Goal: Find specific page/section

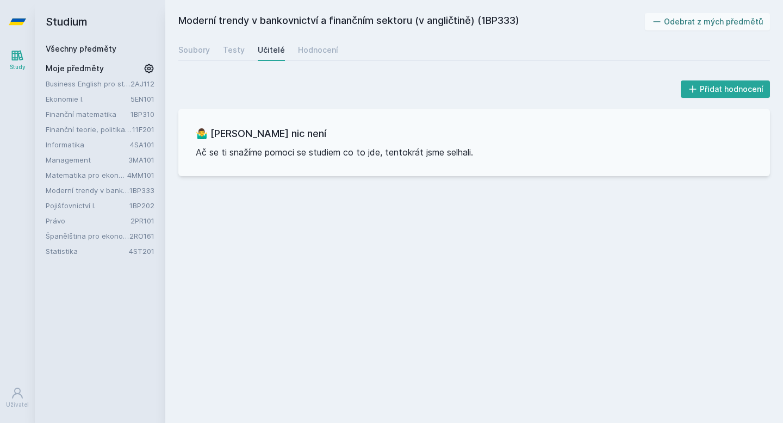
click at [103, 46] on link "Všechny předměty" at bounding box center [81, 48] width 71 height 9
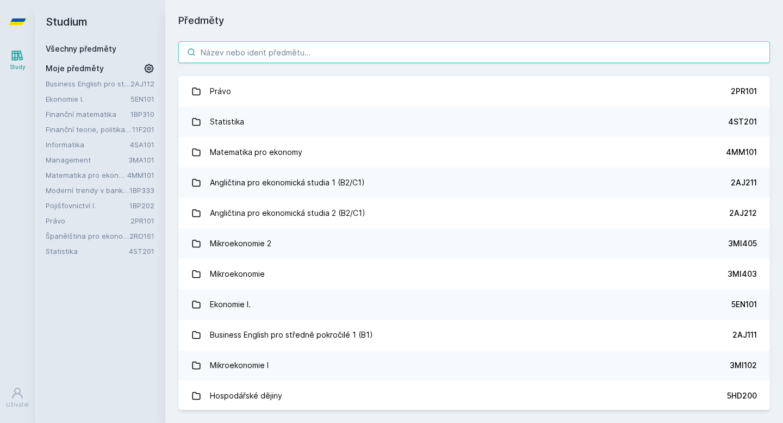
click at [222, 53] on input "search" at bounding box center [473, 52] width 591 height 22
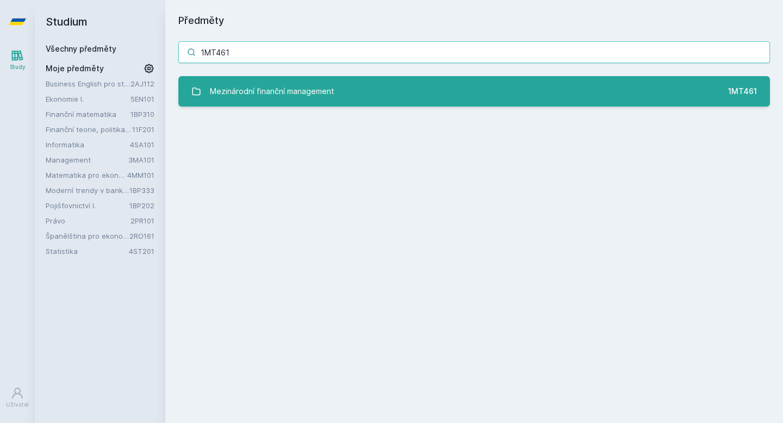
type input "1MT461"
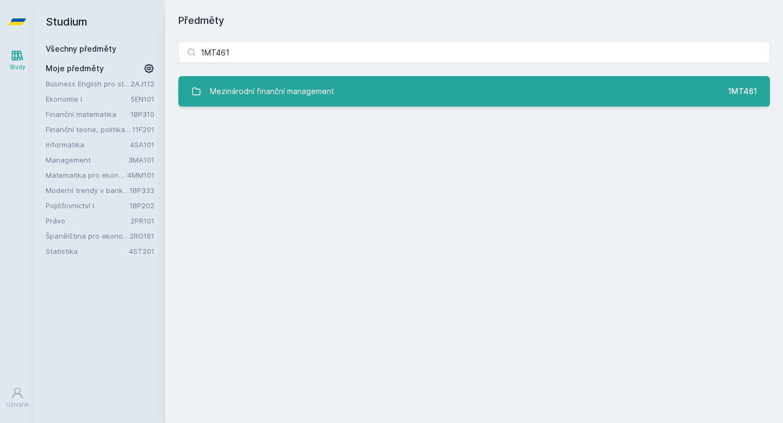
click at [273, 89] on div "Mezinárodní finanční management" at bounding box center [272, 91] width 124 height 22
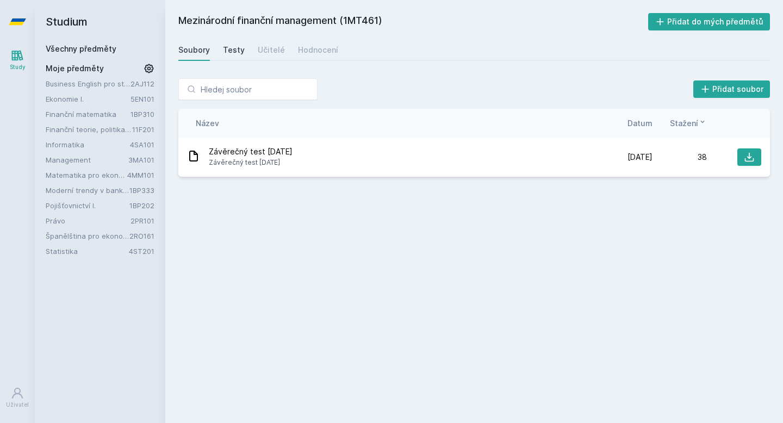
click at [234, 48] on div "Testy" at bounding box center [234, 50] width 22 height 11
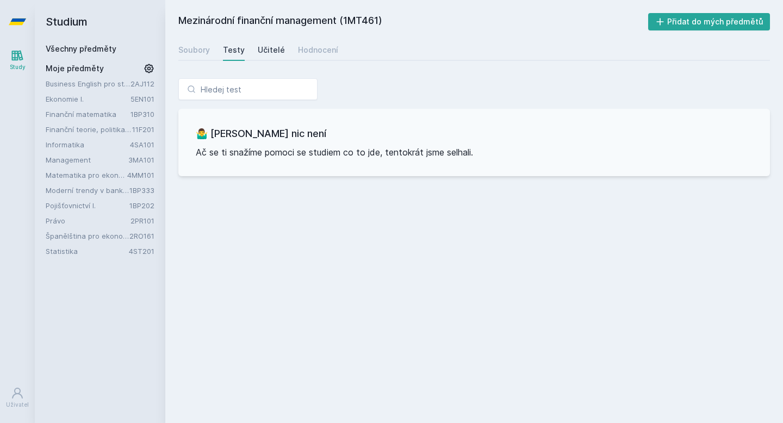
click at [260, 47] on div "Učitelé" at bounding box center [271, 50] width 27 height 11
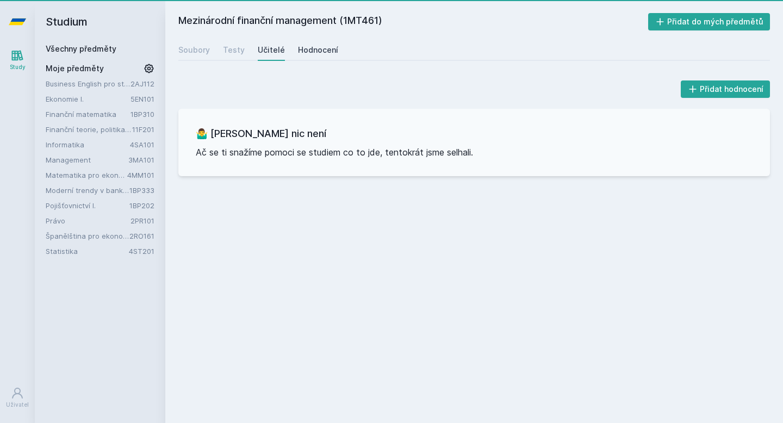
click at [298, 50] on div "Hodnocení" at bounding box center [318, 50] width 40 height 11
